Goal: Information Seeking & Learning: Learn about a topic

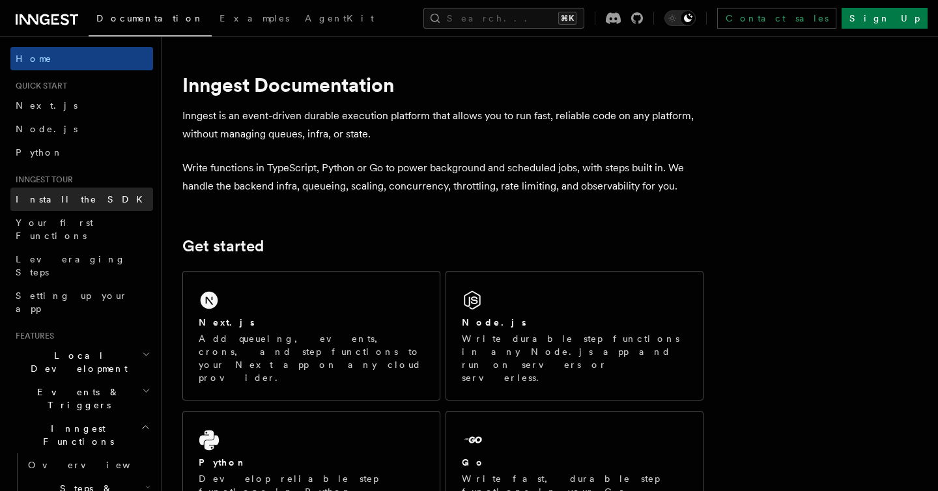
click at [64, 209] on link "Install the SDK" at bounding box center [81, 199] width 143 height 23
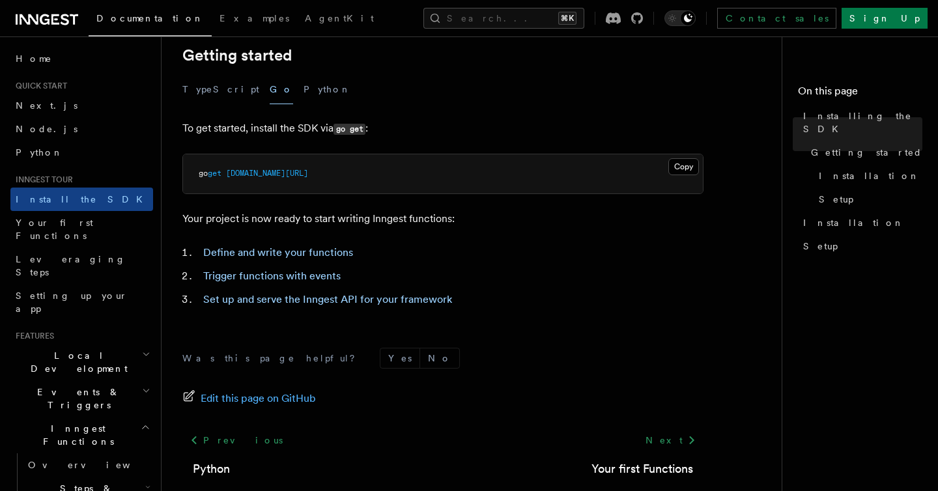
scroll to position [324, 0]
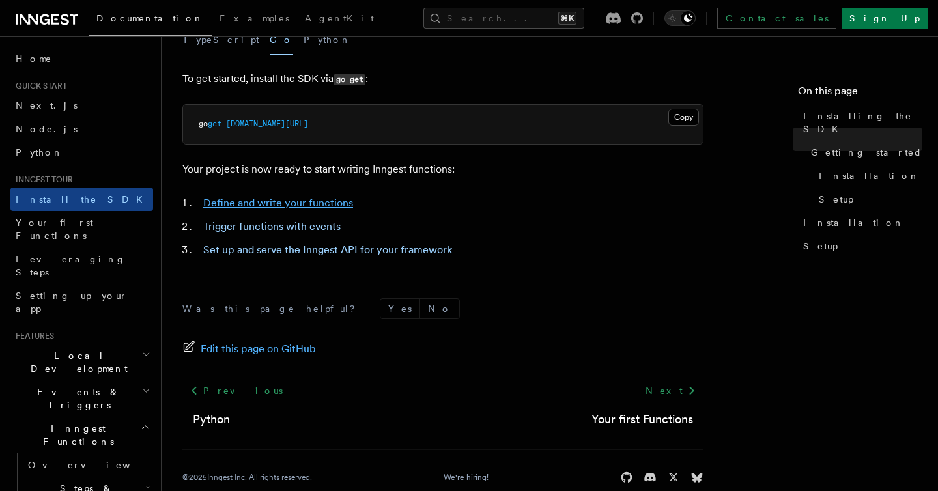
click at [240, 203] on link "Define and write your functions" at bounding box center [278, 203] width 150 height 12
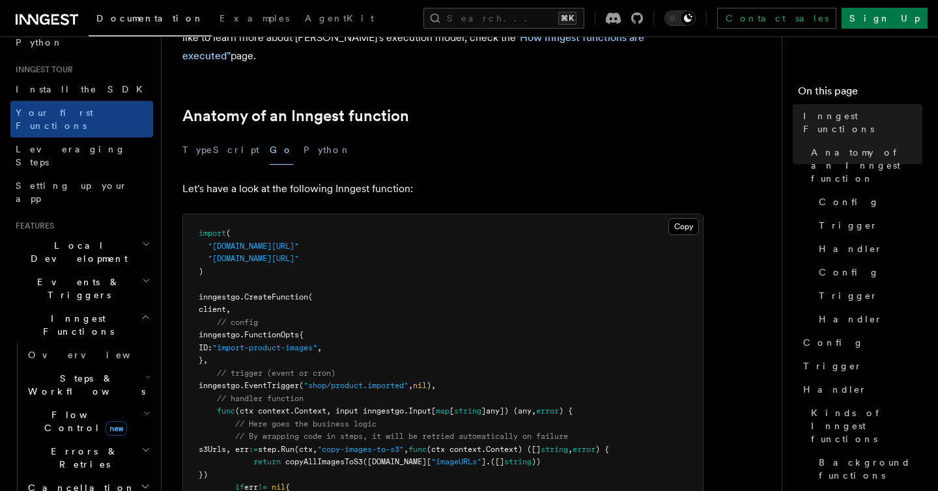
scroll to position [118, 0]
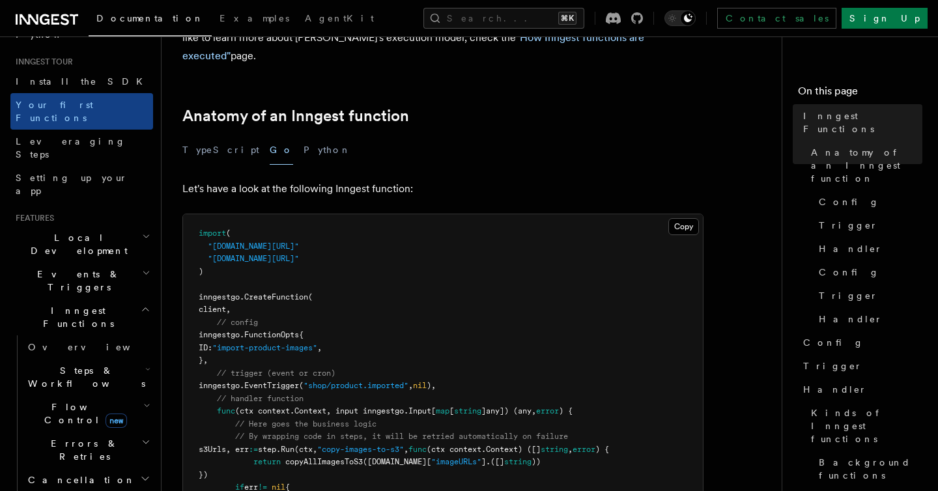
click at [109, 395] on h2 "Flow Control new" at bounding box center [88, 413] width 130 height 36
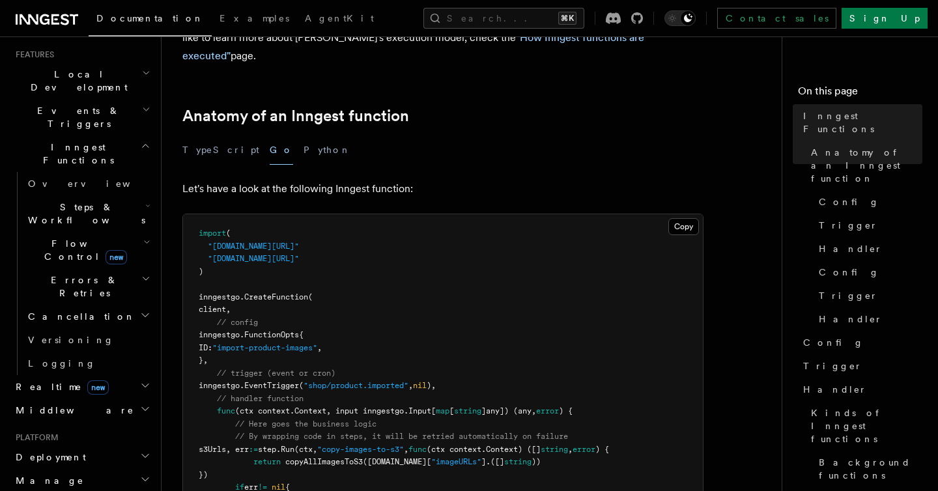
scroll to position [365, 0]
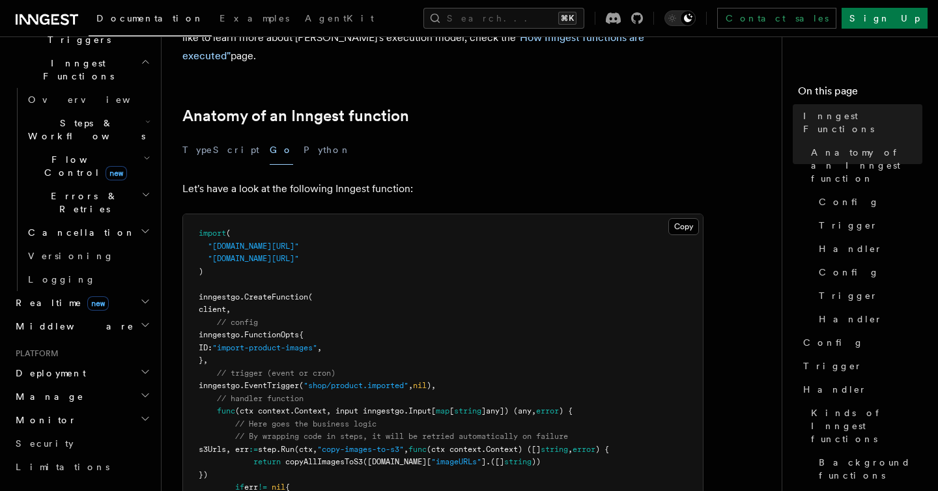
click at [98, 291] on h2 "Realtime new" at bounding box center [81, 302] width 143 height 23
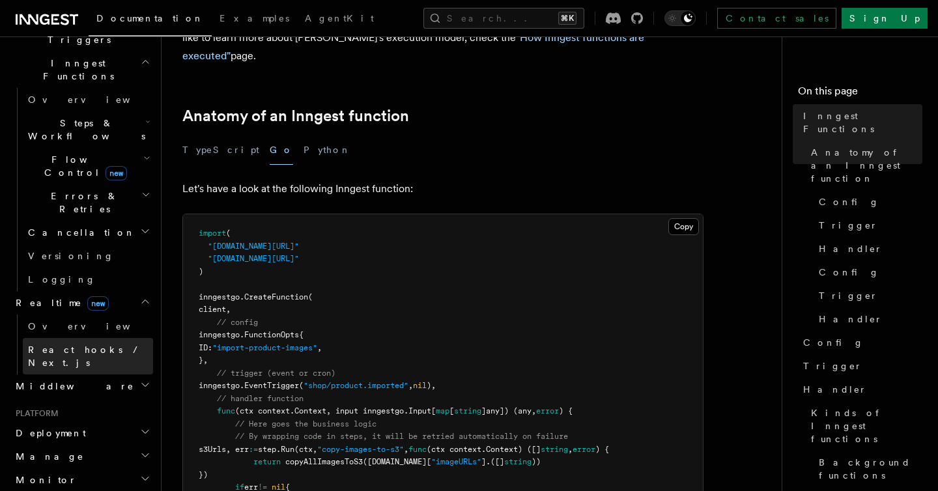
click at [77, 345] on span "React hooks / Next.js" at bounding box center [85, 356] width 115 height 23
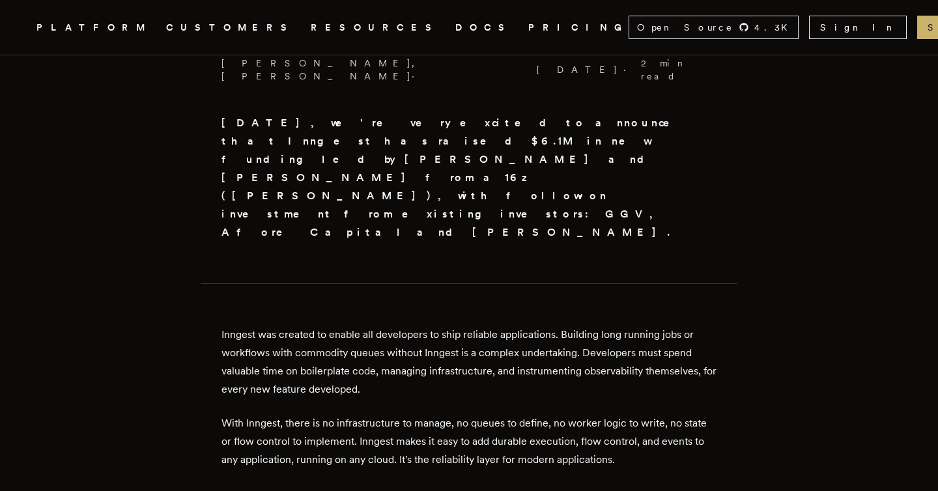
scroll to position [465, 0]
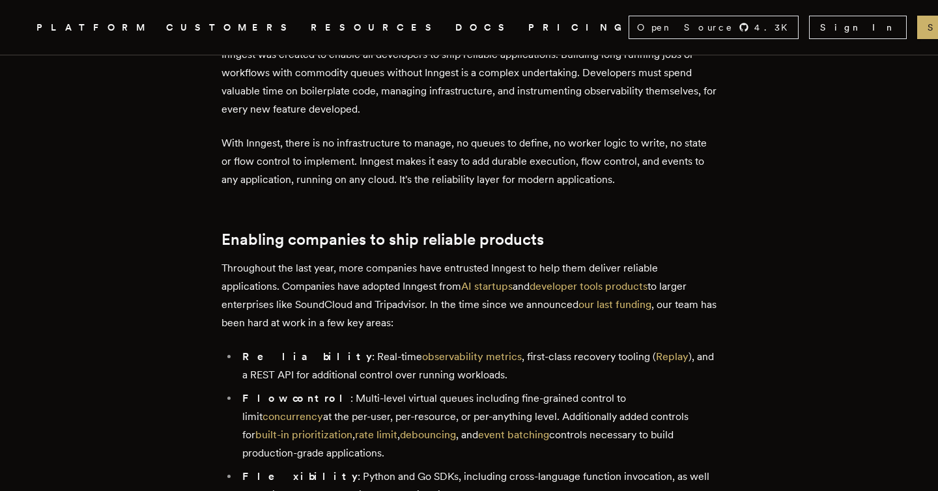
scroll to position [696, 0]
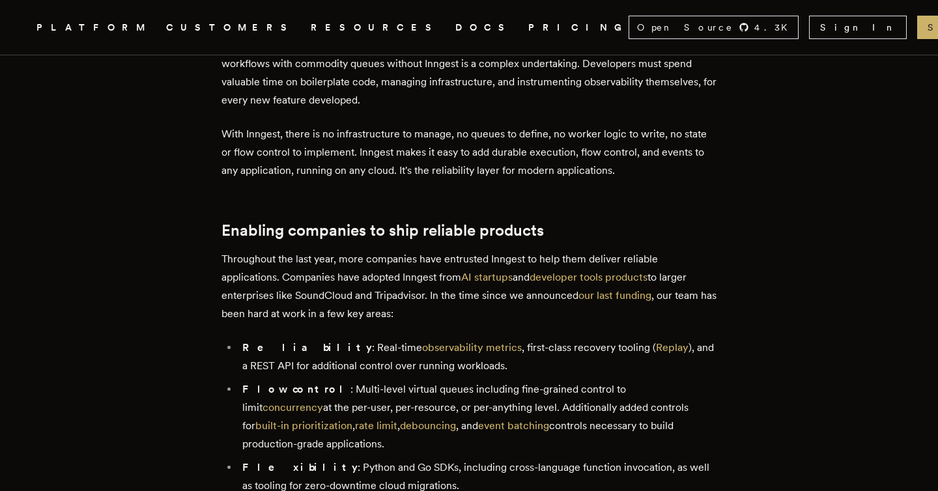
click at [541, 339] on li "Reliability : Real-time observability metrics , first-class recovery tooling ( …" at bounding box center [477, 357] width 478 height 36
click at [656, 341] on link "Replay" at bounding box center [672, 347] width 33 height 12
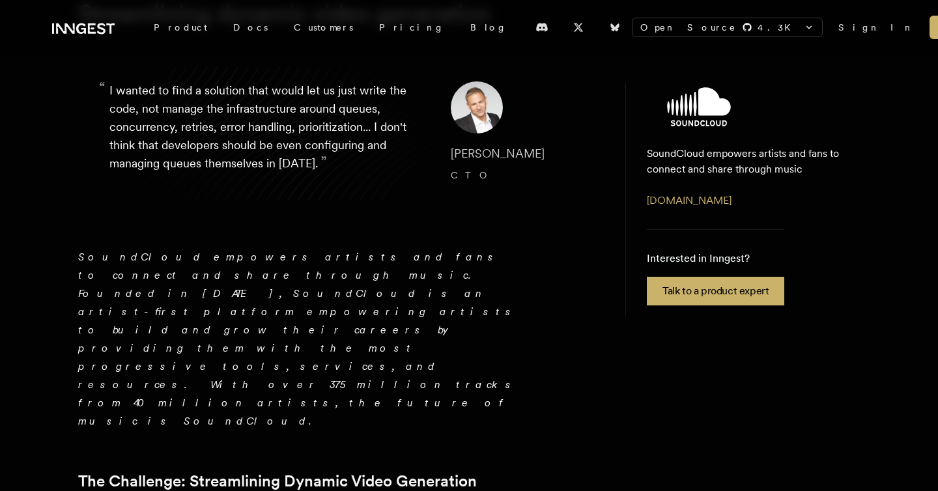
scroll to position [278, 0]
